Goal: Task Accomplishment & Management: Manage account settings

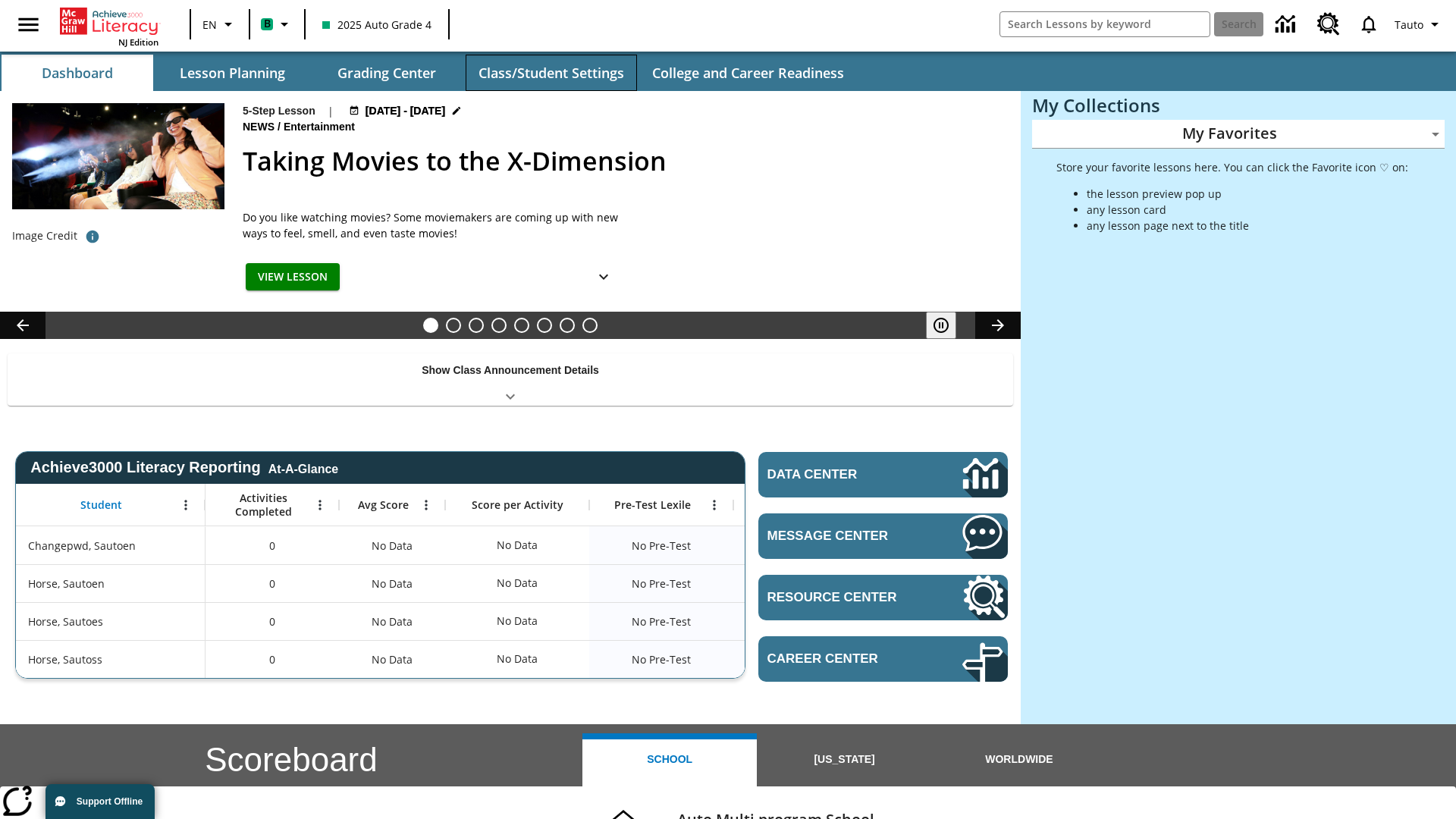
click at [551, 73] on button "Class/Student Settings" at bounding box center [551, 73] width 171 height 37
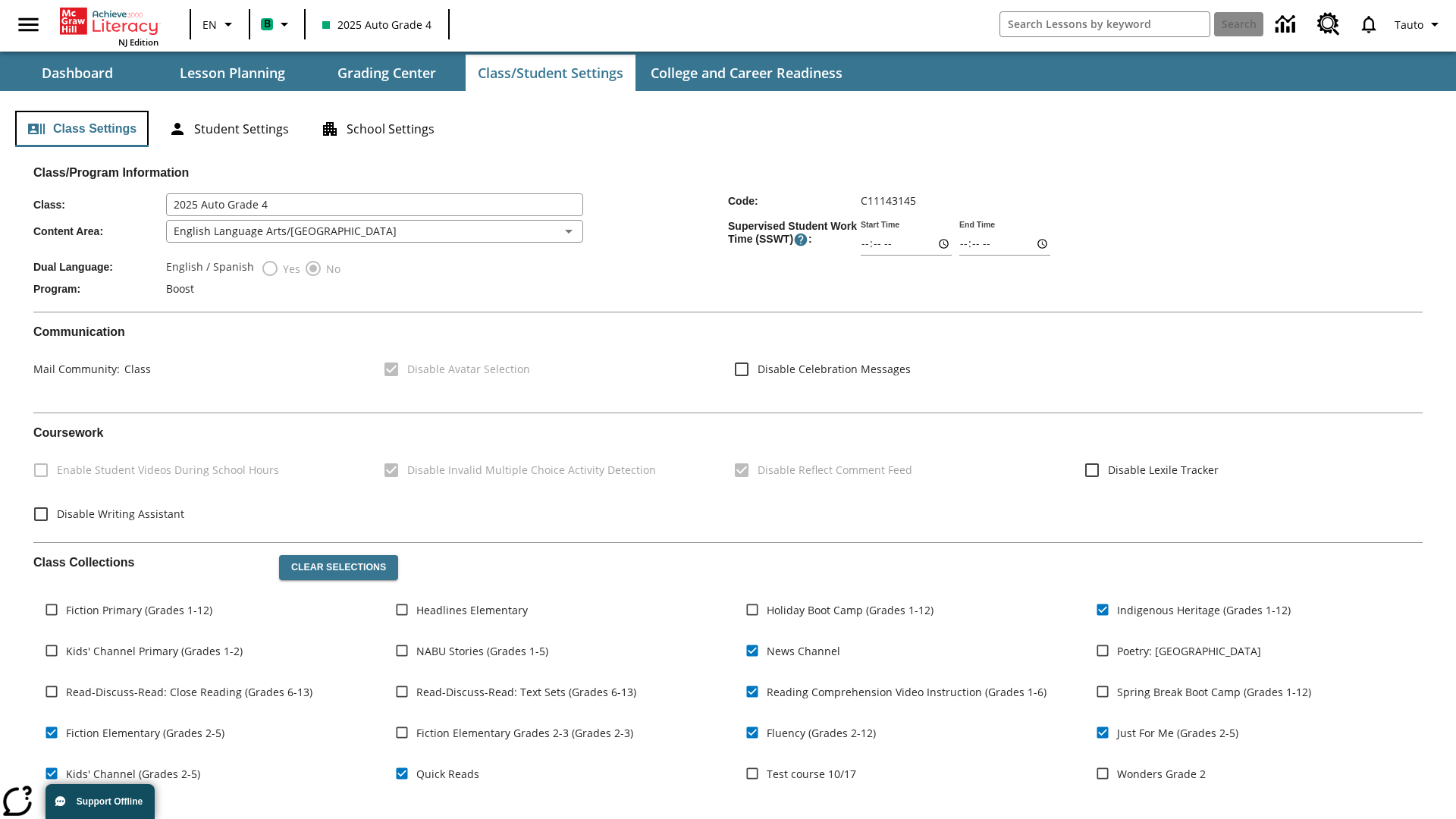
click at [82, 129] on button "Class Settings" at bounding box center [81, 129] width 134 height 37
type input "02:22"
type input "03:22"
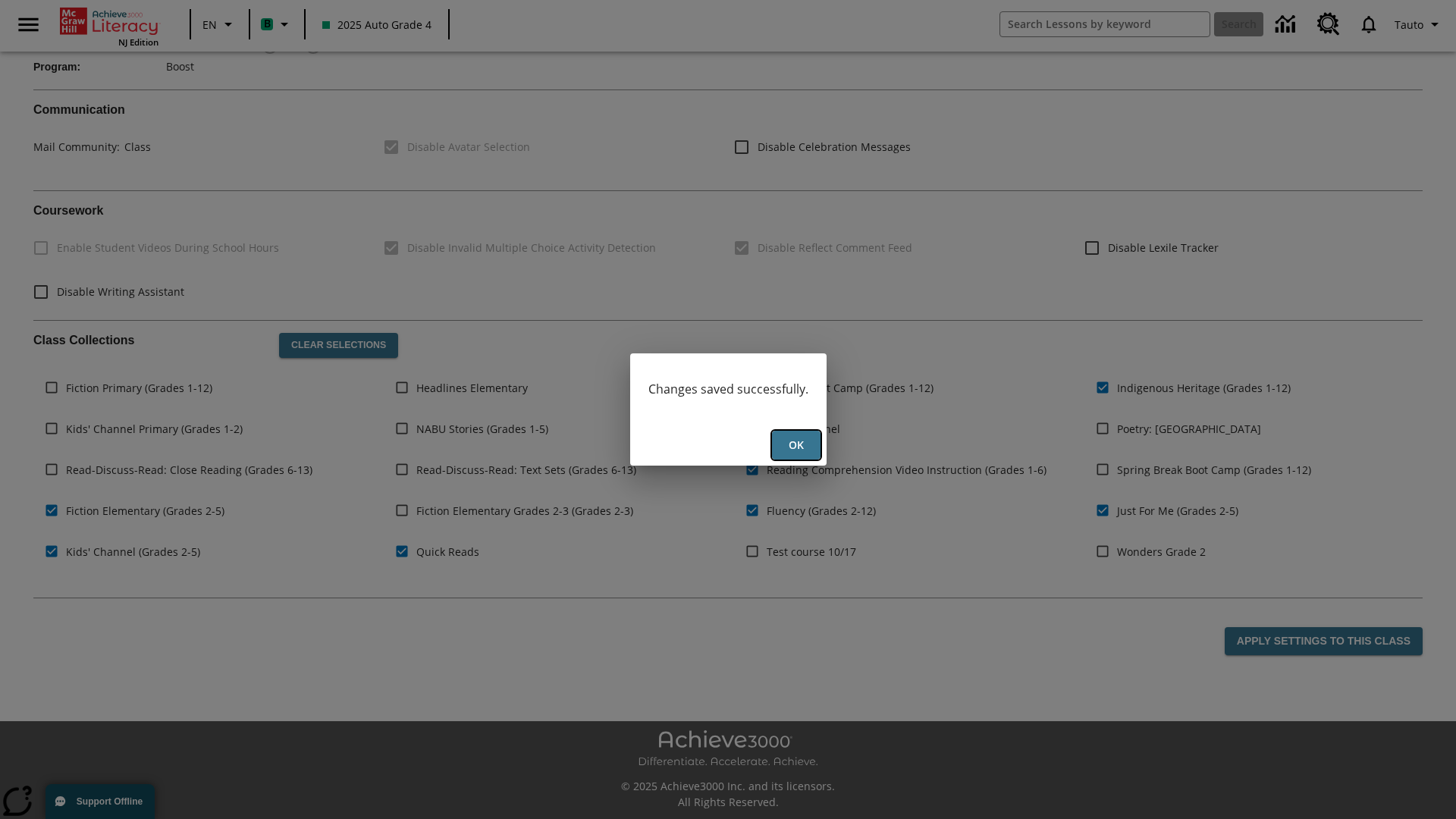
click at [796, 445] on button "Ok" at bounding box center [796, 446] width 49 height 30
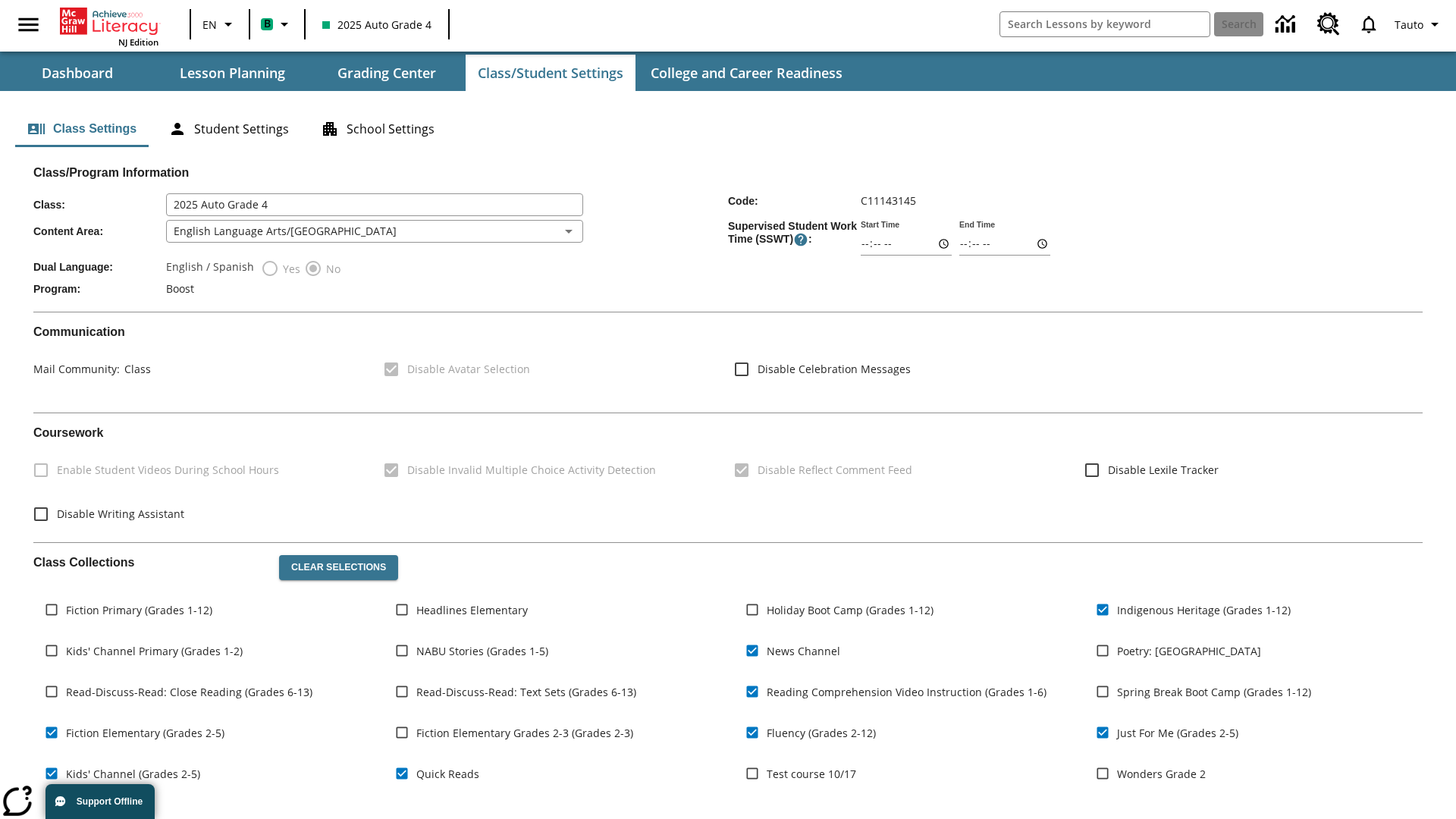
scroll to position [222, 0]
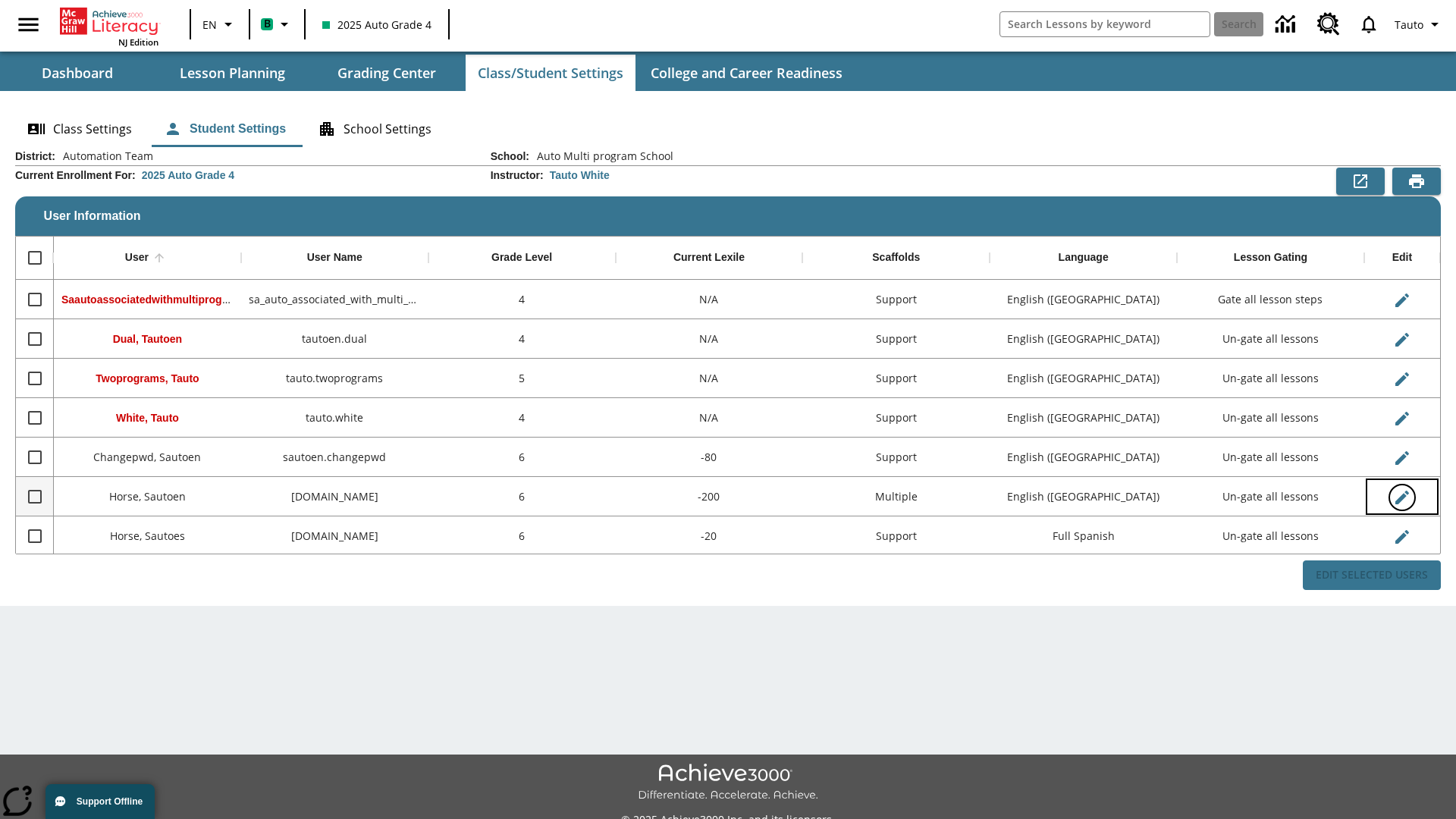
click at [1401, 497] on icon "Edit User" at bounding box center [1402, 497] width 13 height 13
click at [1419, 24] on span "Tauto" at bounding box center [1407, 24] width 29 height 16
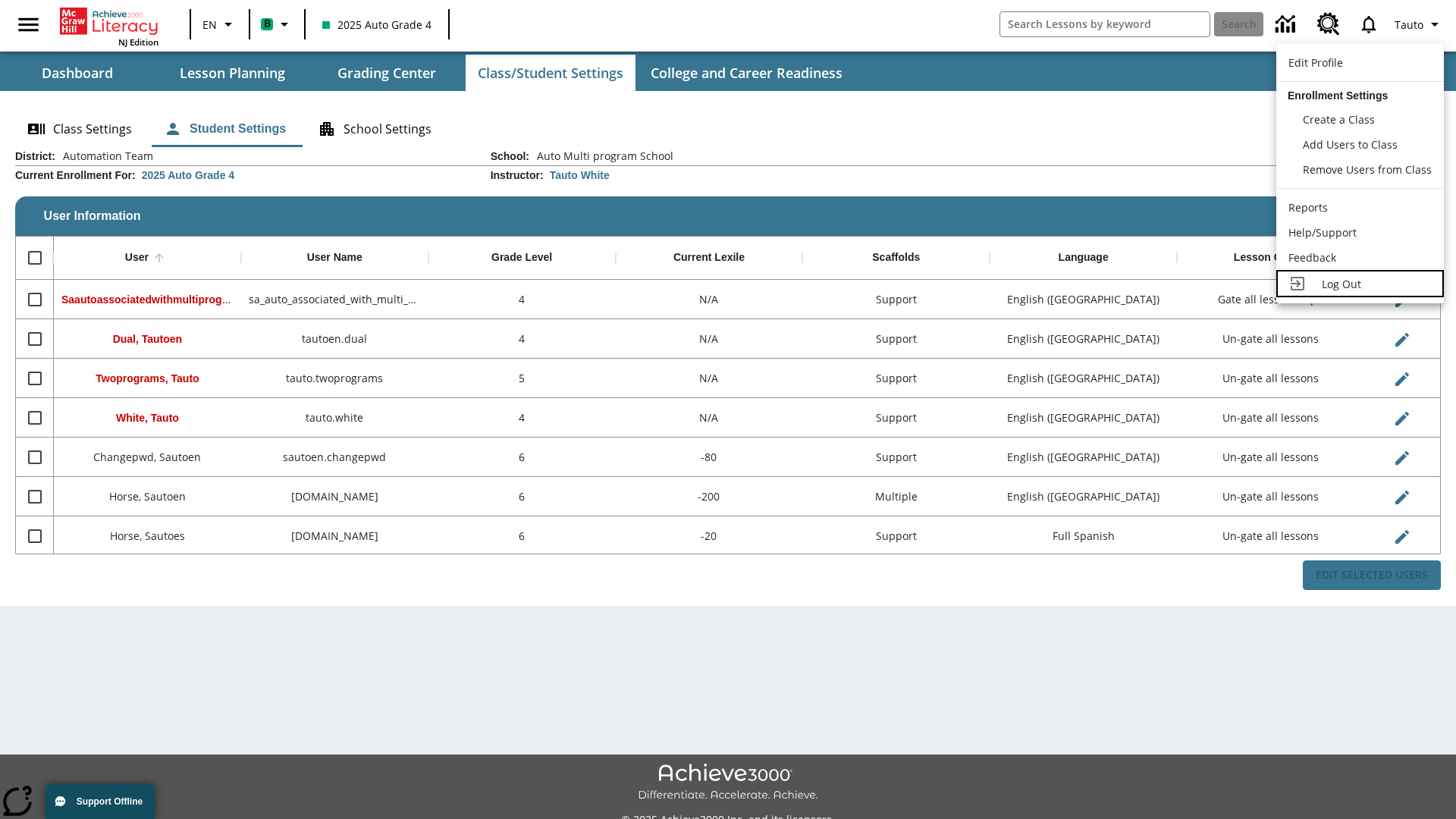
click at [1360, 284] on span "Log Out" at bounding box center [1341, 284] width 39 height 14
